Goal: Answer question/provide support

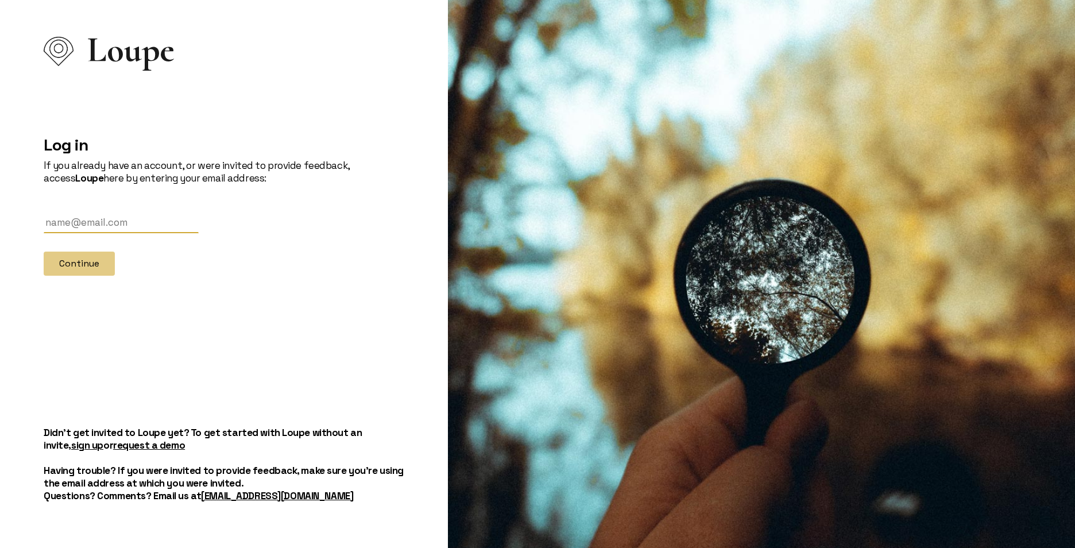
click at [89, 223] on input "text" at bounding box center [121, 222] width 155 height 21
click at [44, 233] on div at bounding box center [44, 233] width 0 height 0
type input "[EMAIL_ADDRESS][DOMAIN_NAME]"
click at [79, 270] on button "Continue" at bounding box center [79, 264] width 71 height 24
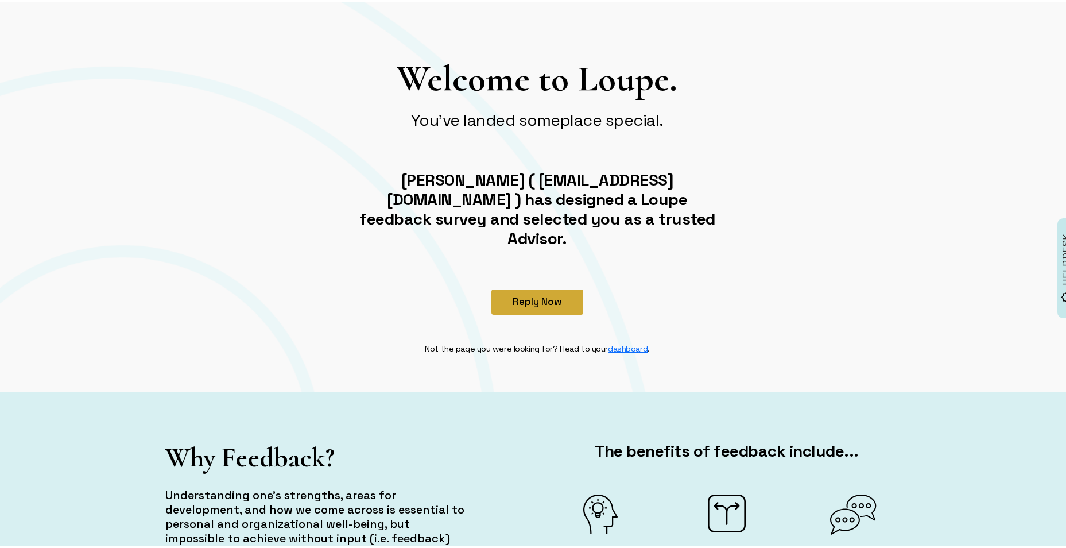
click at [528, 287] on button "Reply Now" at bounding box center [538, 299] width 92 height 25
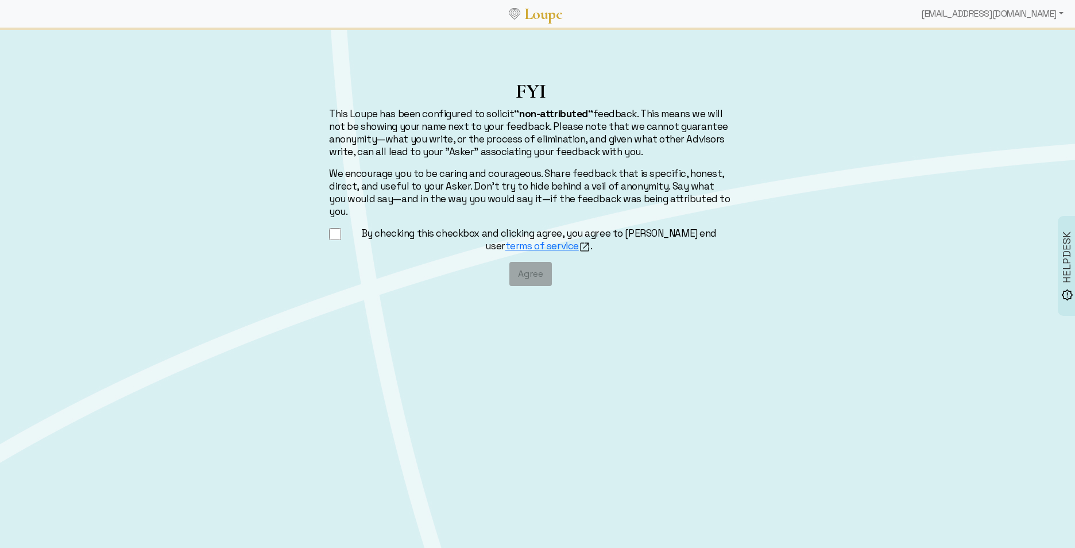
click at [337, 227] on input "By checking this checkbox and clicking agree, you agree to [PERSON_NAME] end us…" at bounding box center [335, 234] width 12 height 14
checkbox input "true"
click at [542, 265] on button "Agree" at bounding box center [530, 274] width 42 height 24
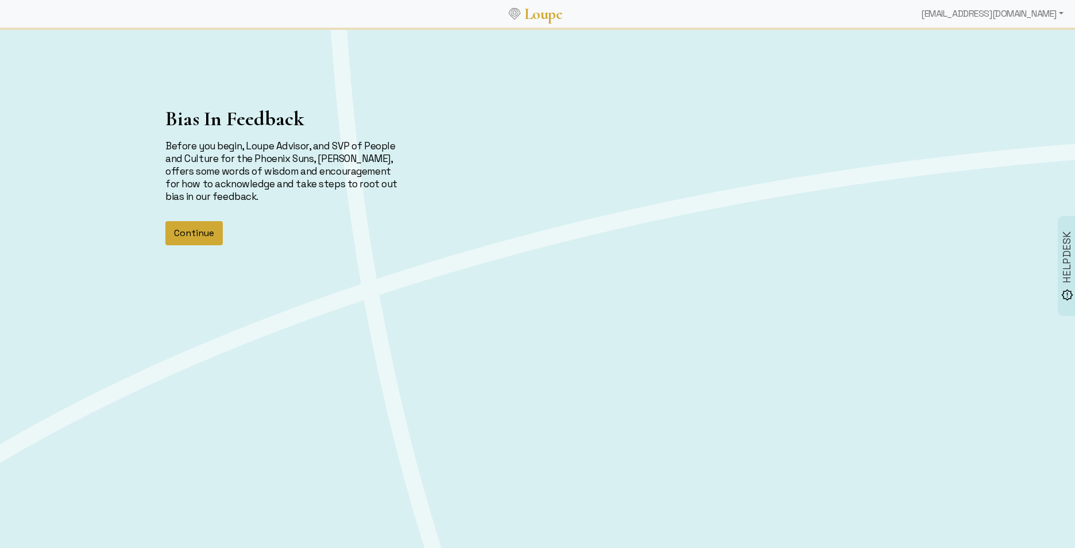
click at [212, 233] on button "Continue" at bounding box center [193, 233] width 57 height 24
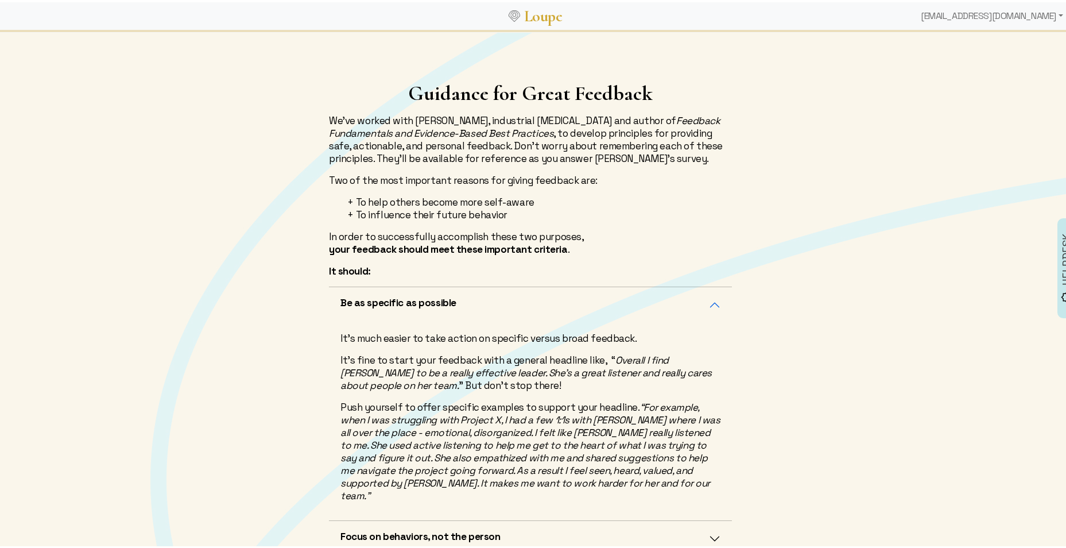
scroll to position [187, 0]
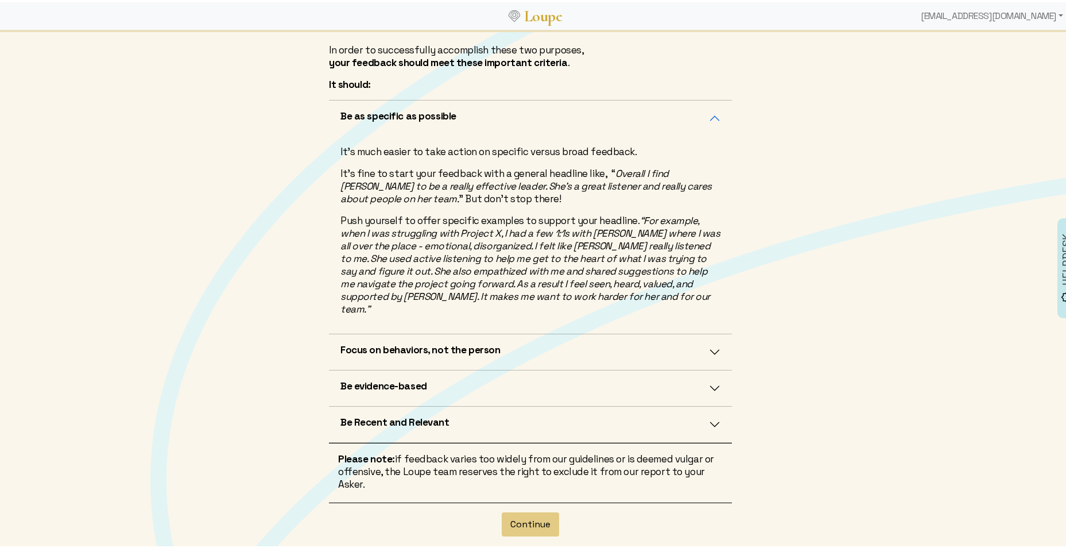
click at [640, 335] on button "Focus on behaviors, not the person" at bounding box center [530, 350] width 403 height 36
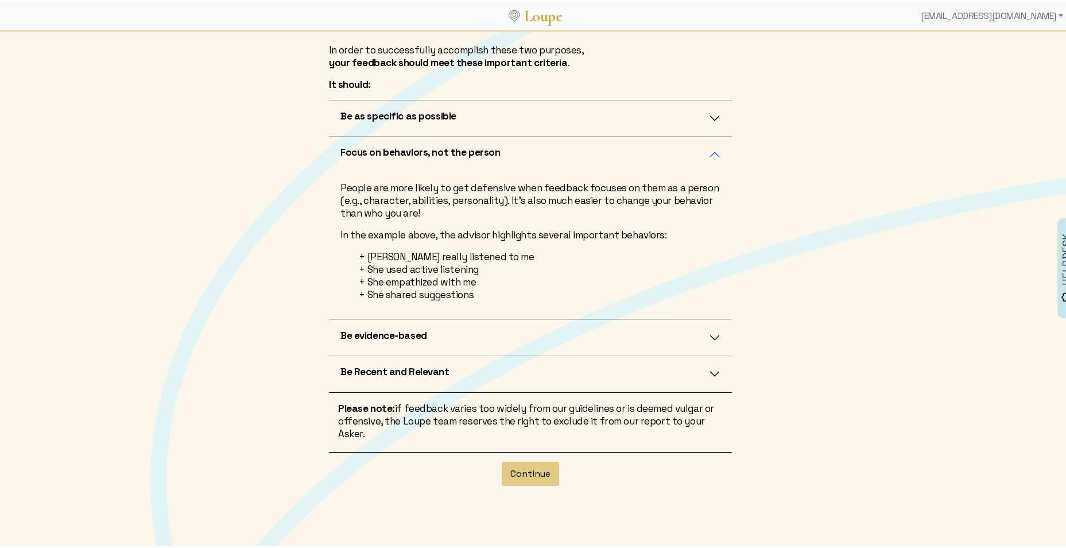
click at [485, 330] on button "Be evidence-based" at bounding box center [530, 336] width 403 height 36
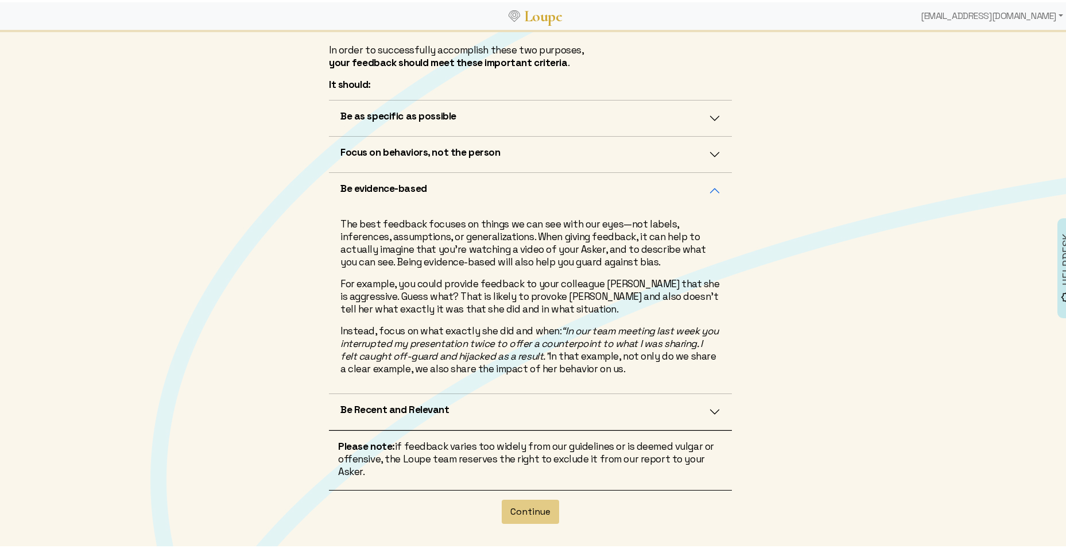
click at [477, 415] on button "Be Recent and Relevant" at bounding box center [530, 410] width 403 height 36
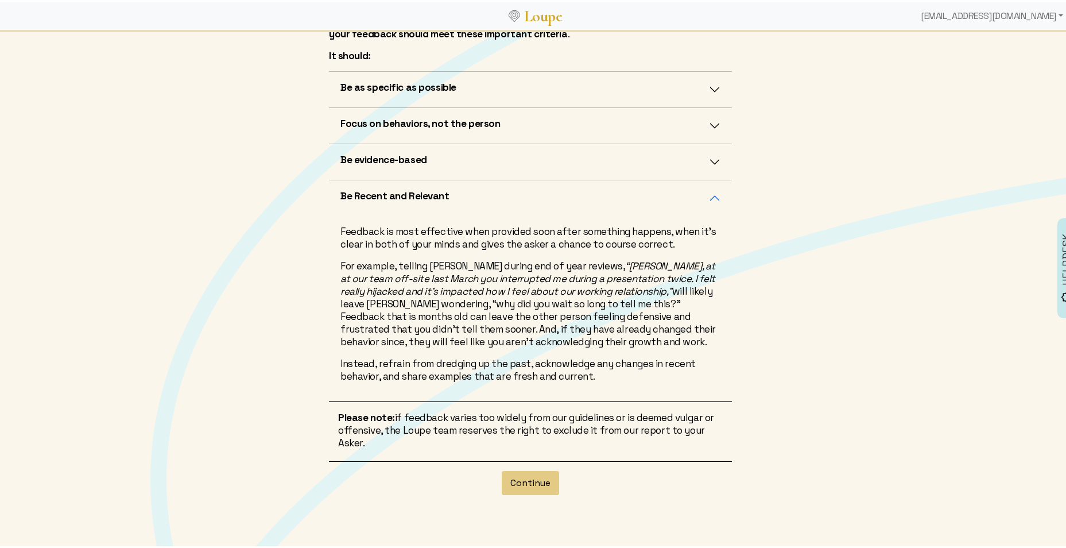
scroll to position [283, 0]
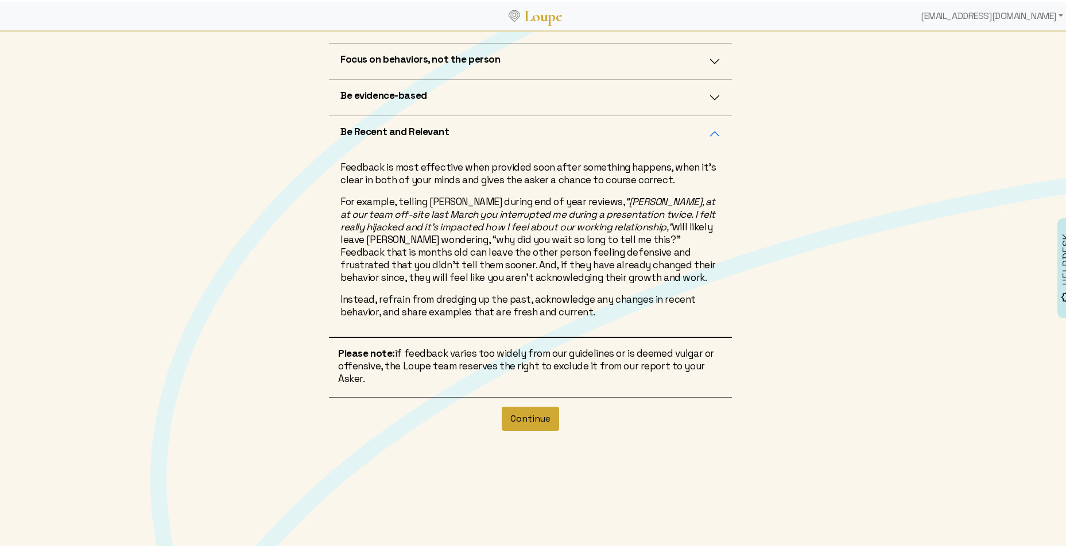
click at [513, 420] on button "Continue" at bounding box center [530, 416] width 57 height 24
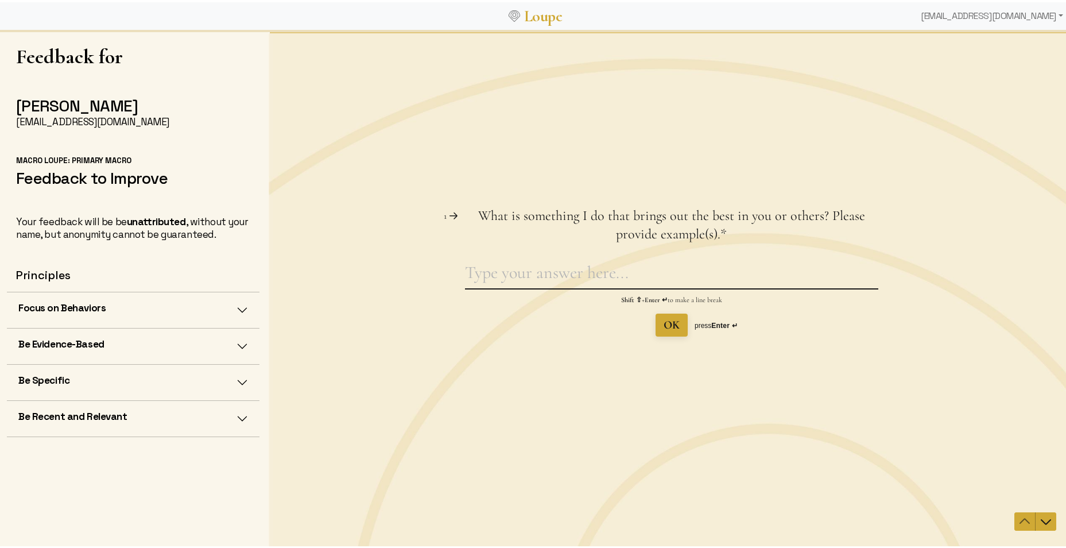
click at [659, 285] on textarea "What is something I do that brings out the best in you or others? Please provid…" at bounding box center [671, 274] width 413 height 26
type textarea "Y"
type textarea "You are a good listener."
click at [1039, 519] on icon "Navigate to next question" at bounding box center [1046, 521] width 14 height 14
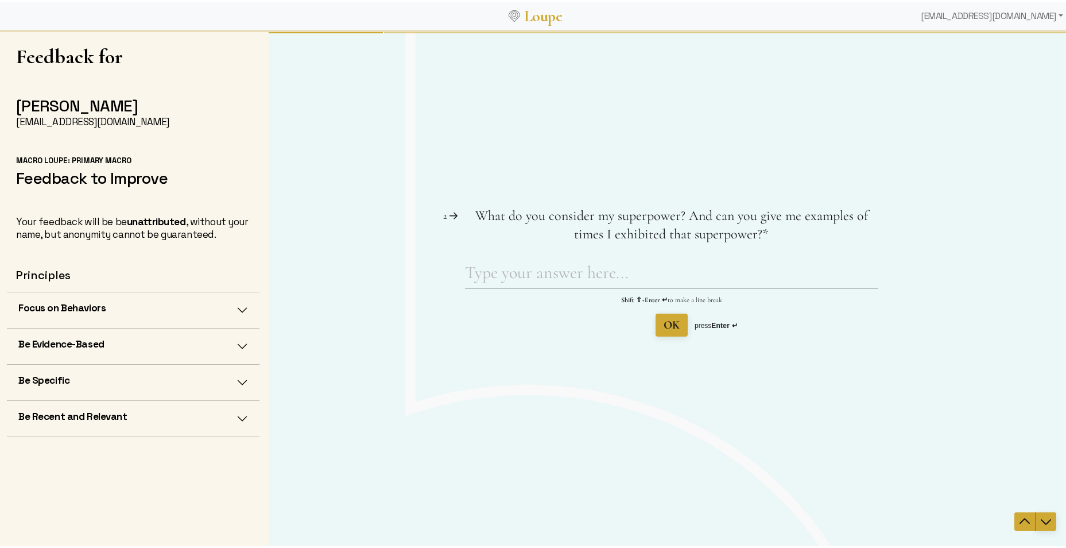
click at [1039, 519] on icon "Navigate to next question" at bounding box center [1046, 521] width 14 height 14
click at [1018, 516] on icon "Navigate to previous question" at bounding box center [1025, 521] width 14 height 14
